Goal: Check status: Check status

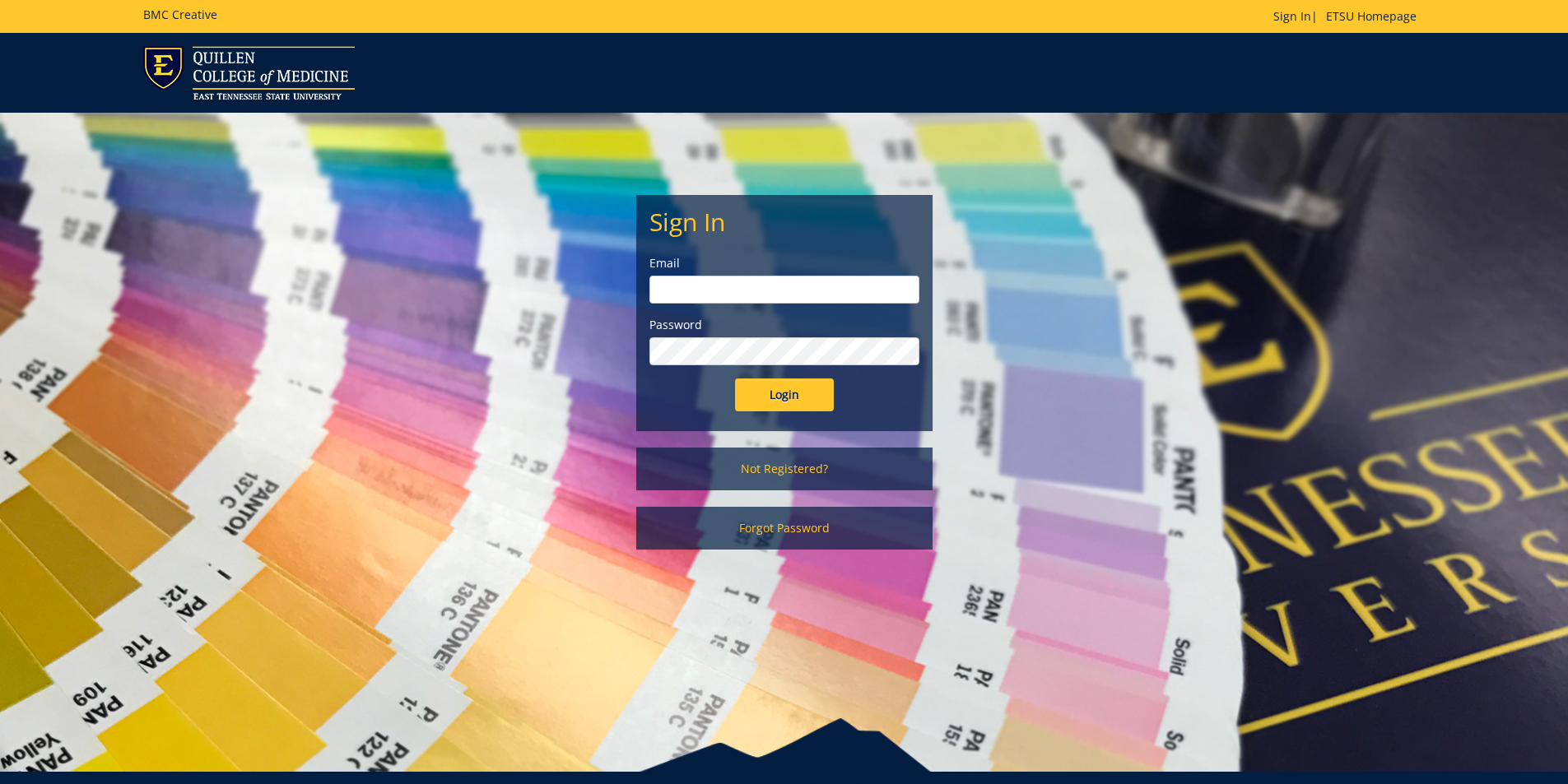
type input "[EMAIL_ADDRESS][DOMAIN_NAME]"
click at [815, 392] on input "Login" at bounding box center [784, 395] width 99 height 33
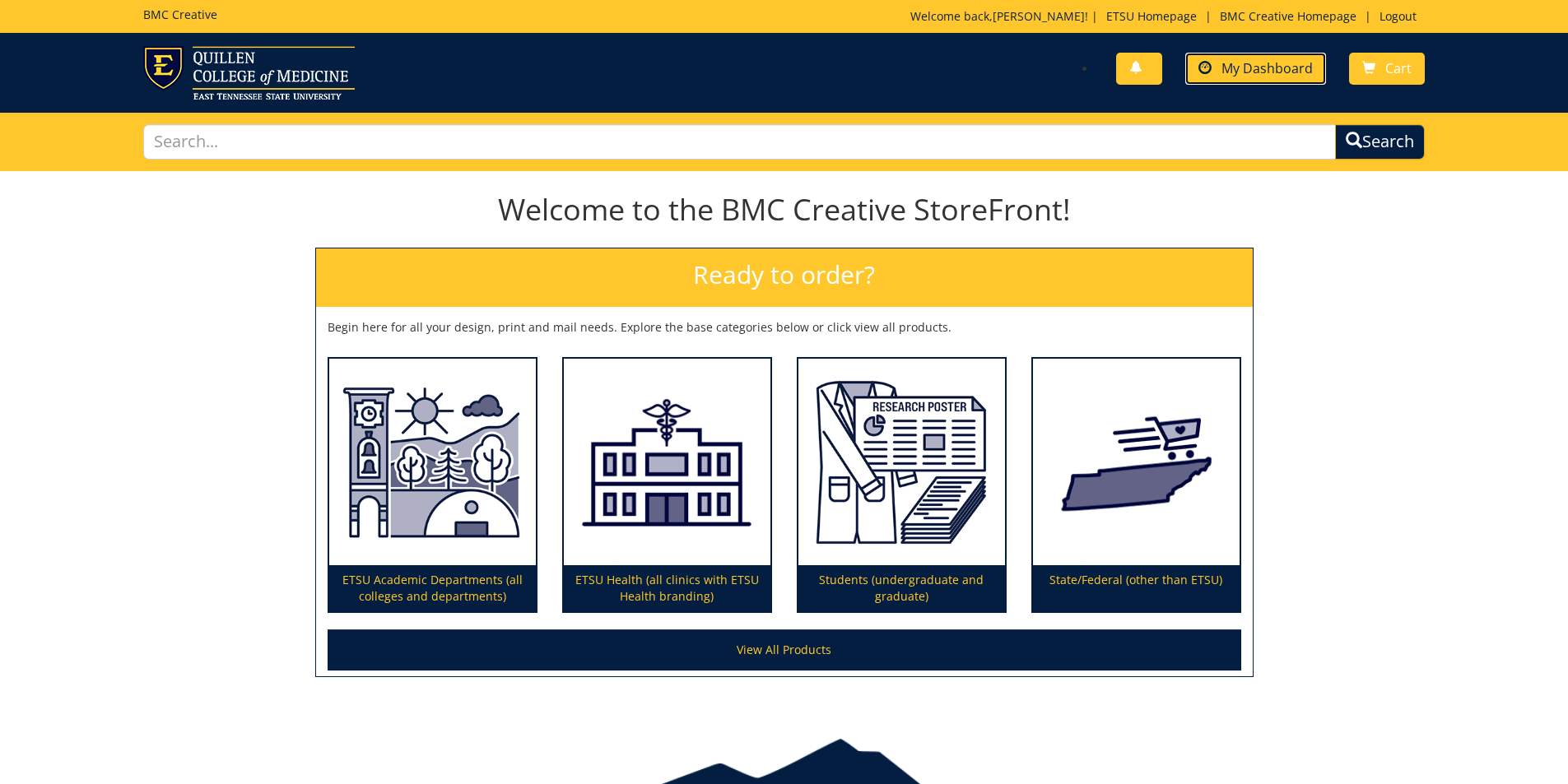
click at [1287, 65] on span "My Dashboard" at bounding box center [1267, 69] width 92 height 18
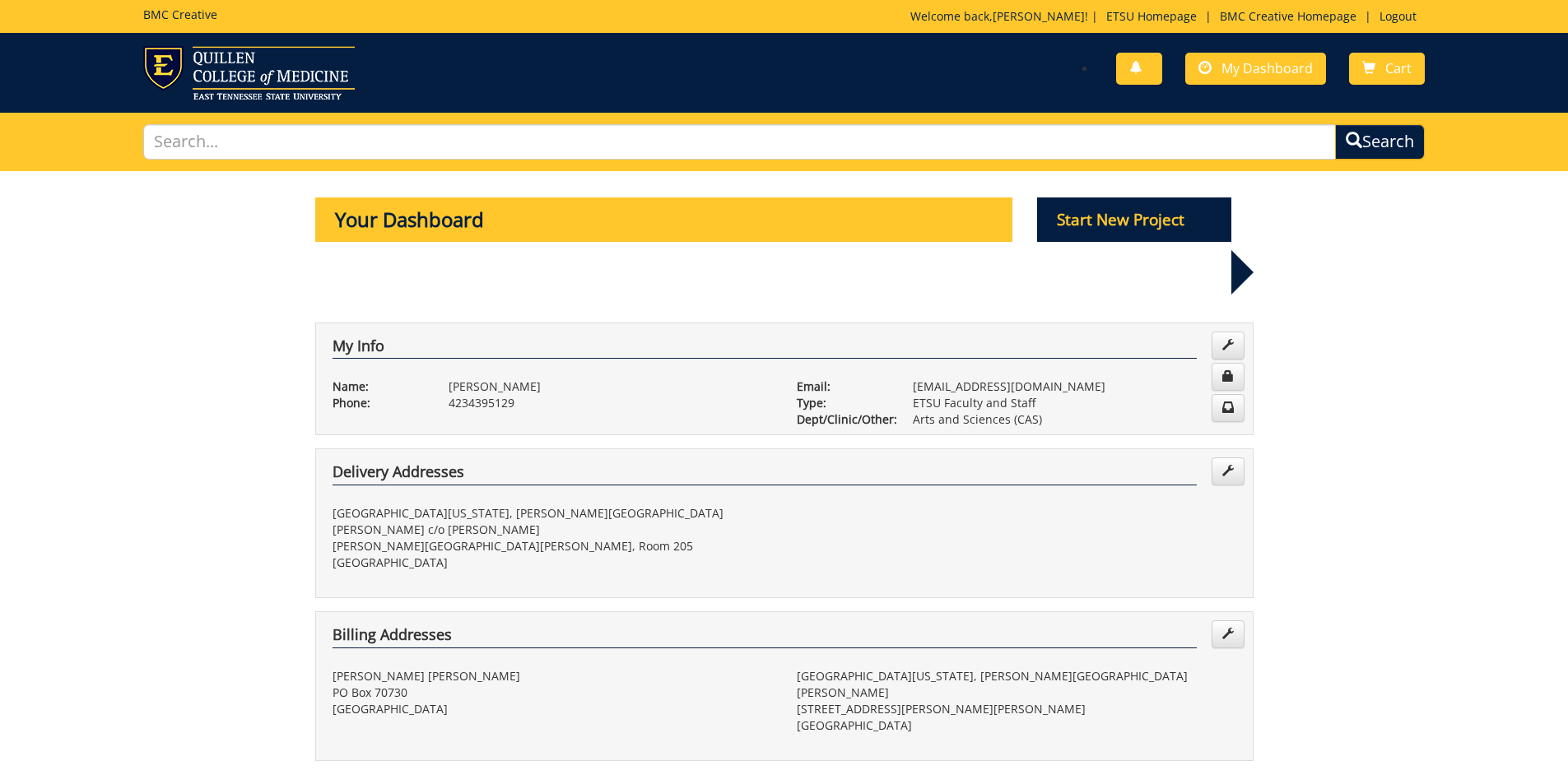
scroll to position [329, 0]
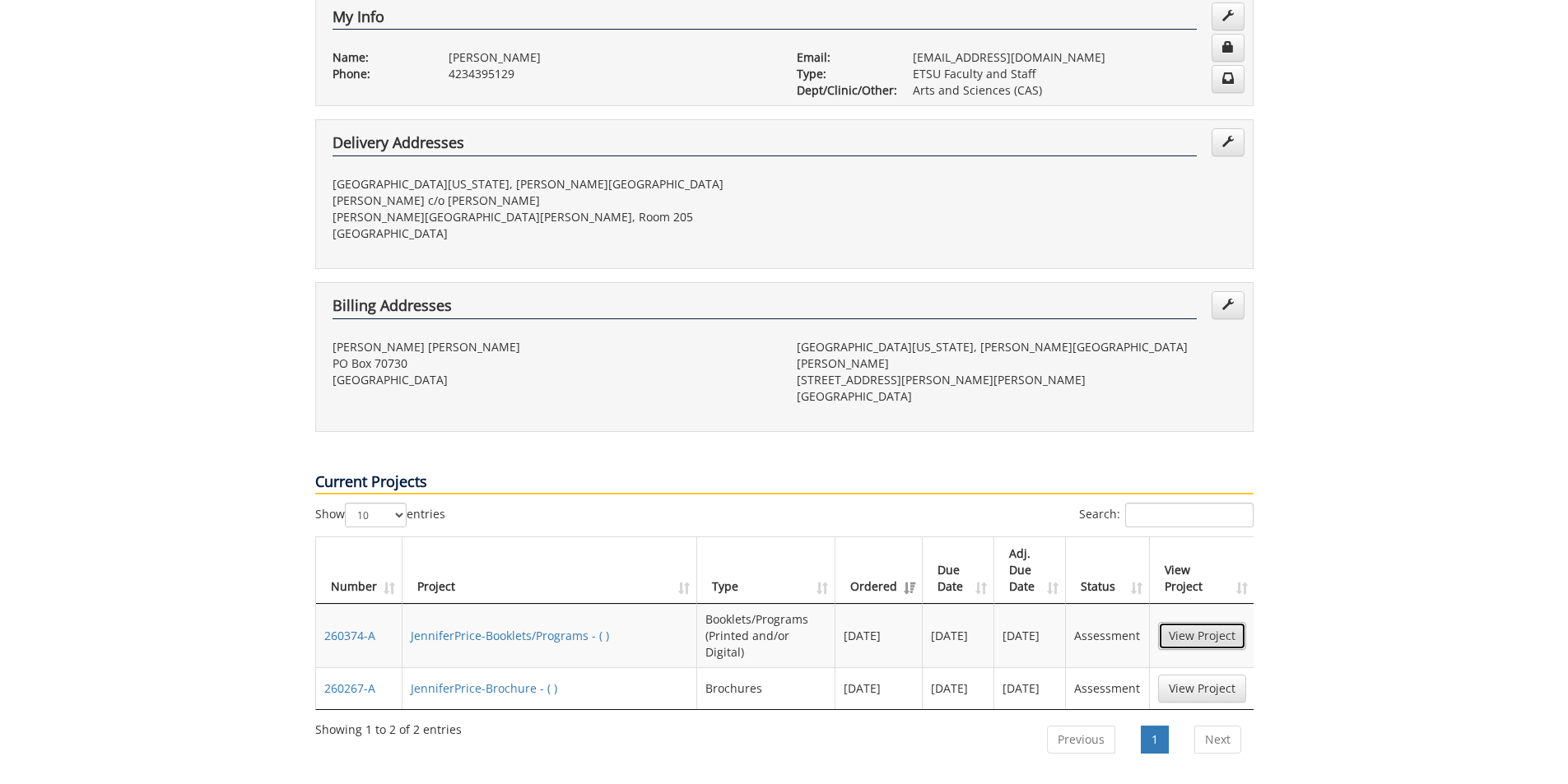
click at [1198, 622] on link "View Project" at bounding box center [1202, 636] width 88 height 28
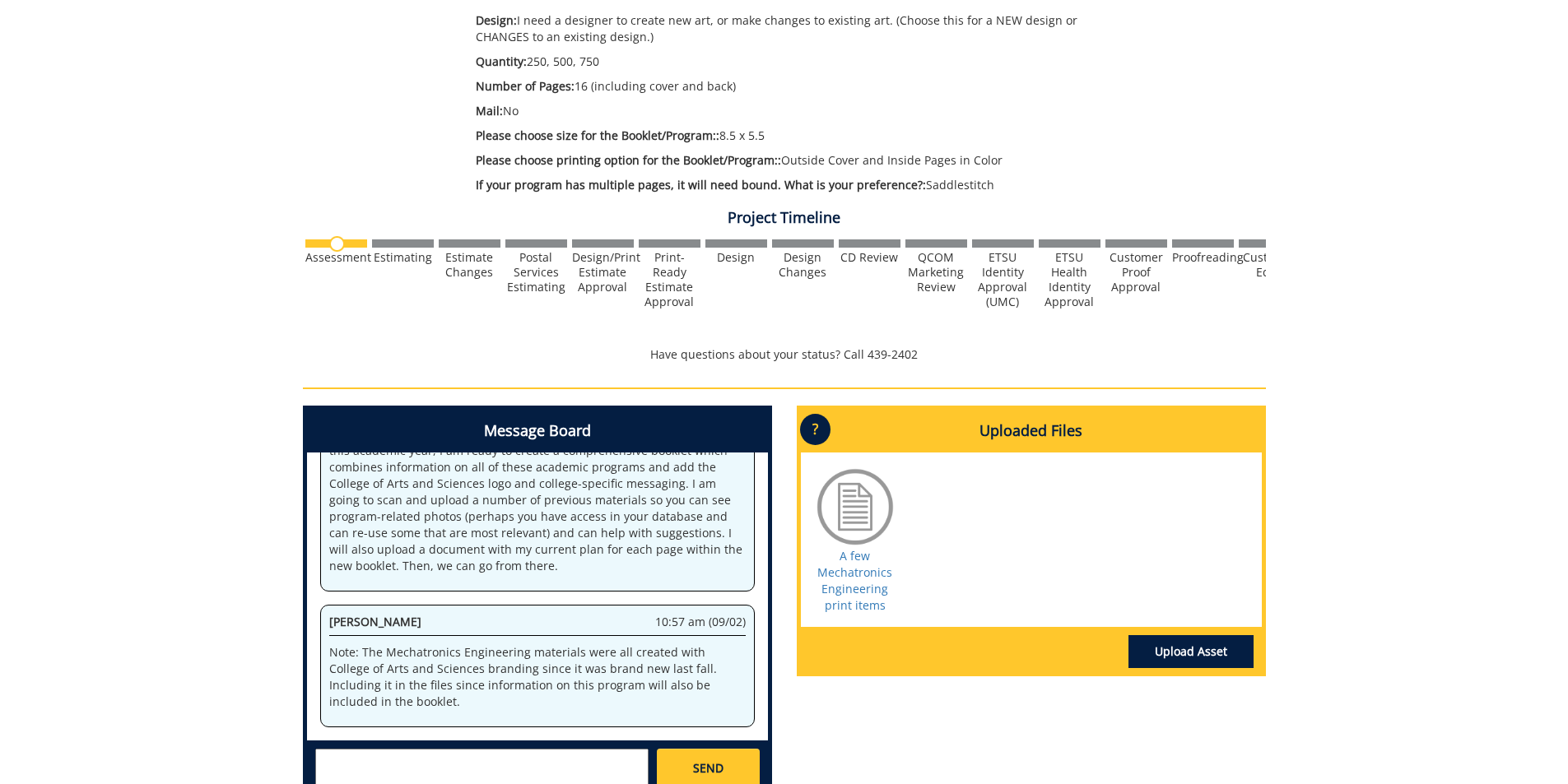
scroll to position [411, 0]
